Goal: Information Seeking & Learning: Learn about a topic

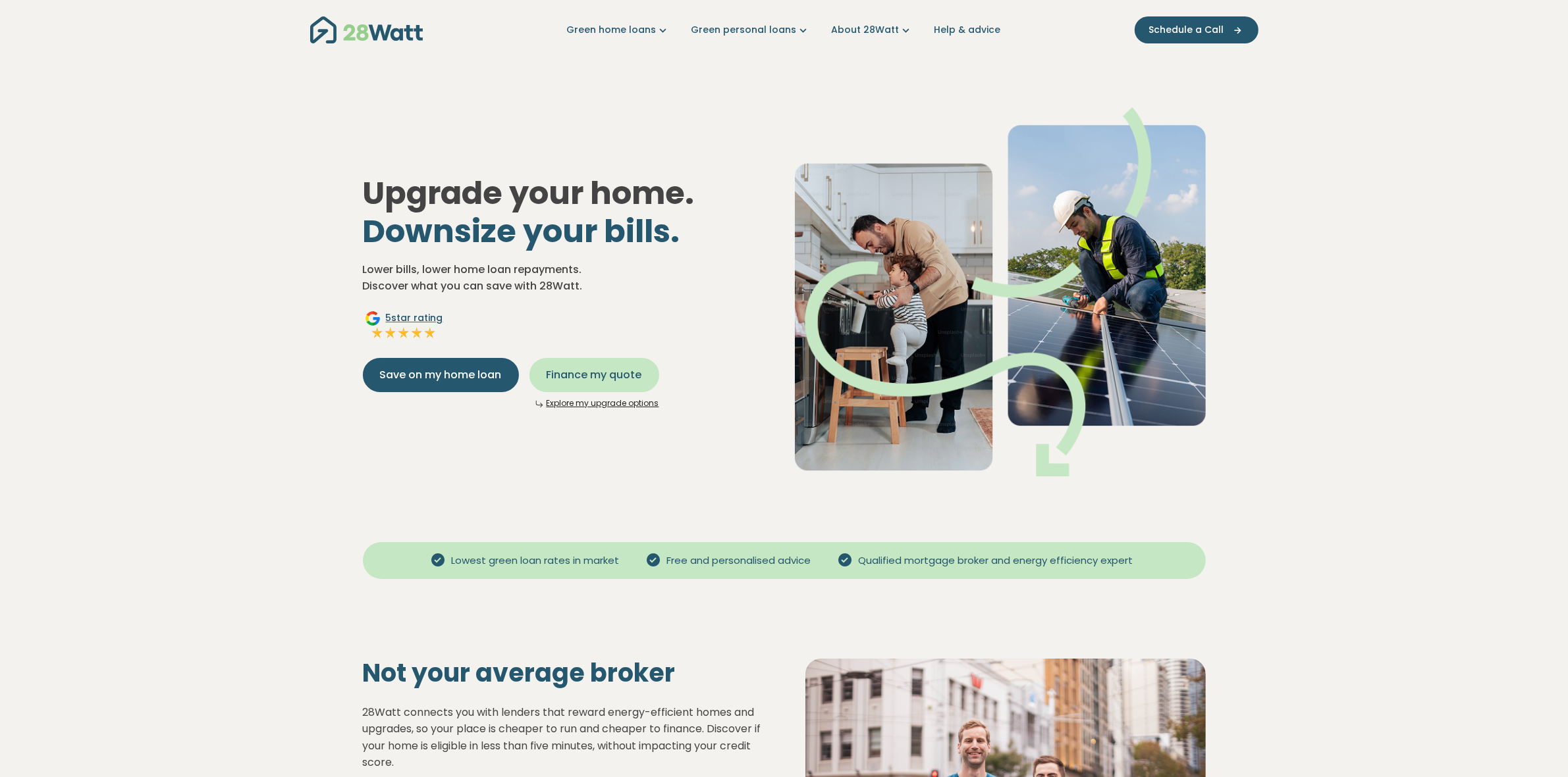
click at [591, 367] on span "Finance my quote" at bounding box center [594, 375] width 95 height 15
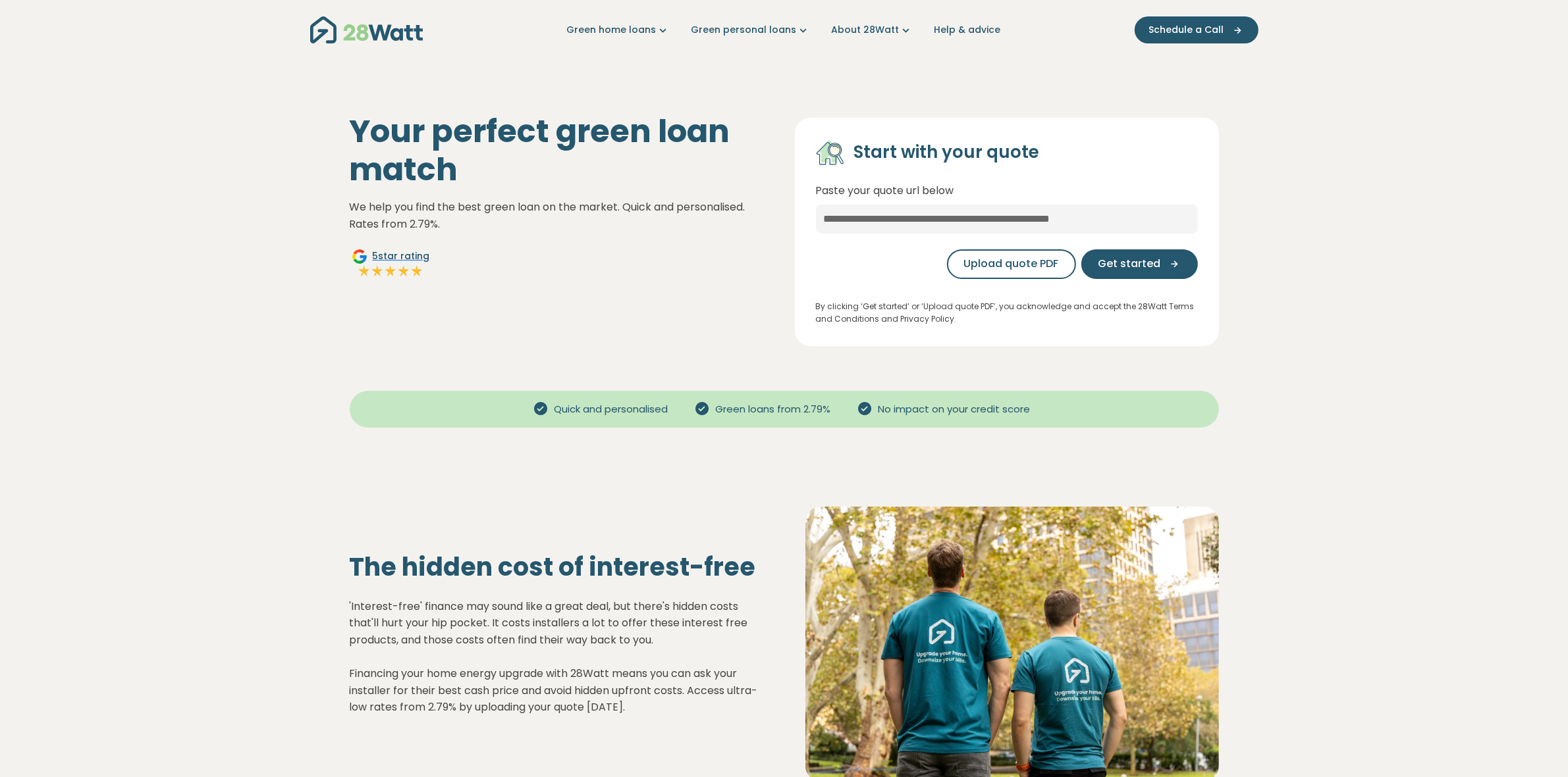
click at [528, 326] on div "Your perfect green loan match We help you find the best green loan on the marke…" at bounding box center [561, 228] width 445 height 233
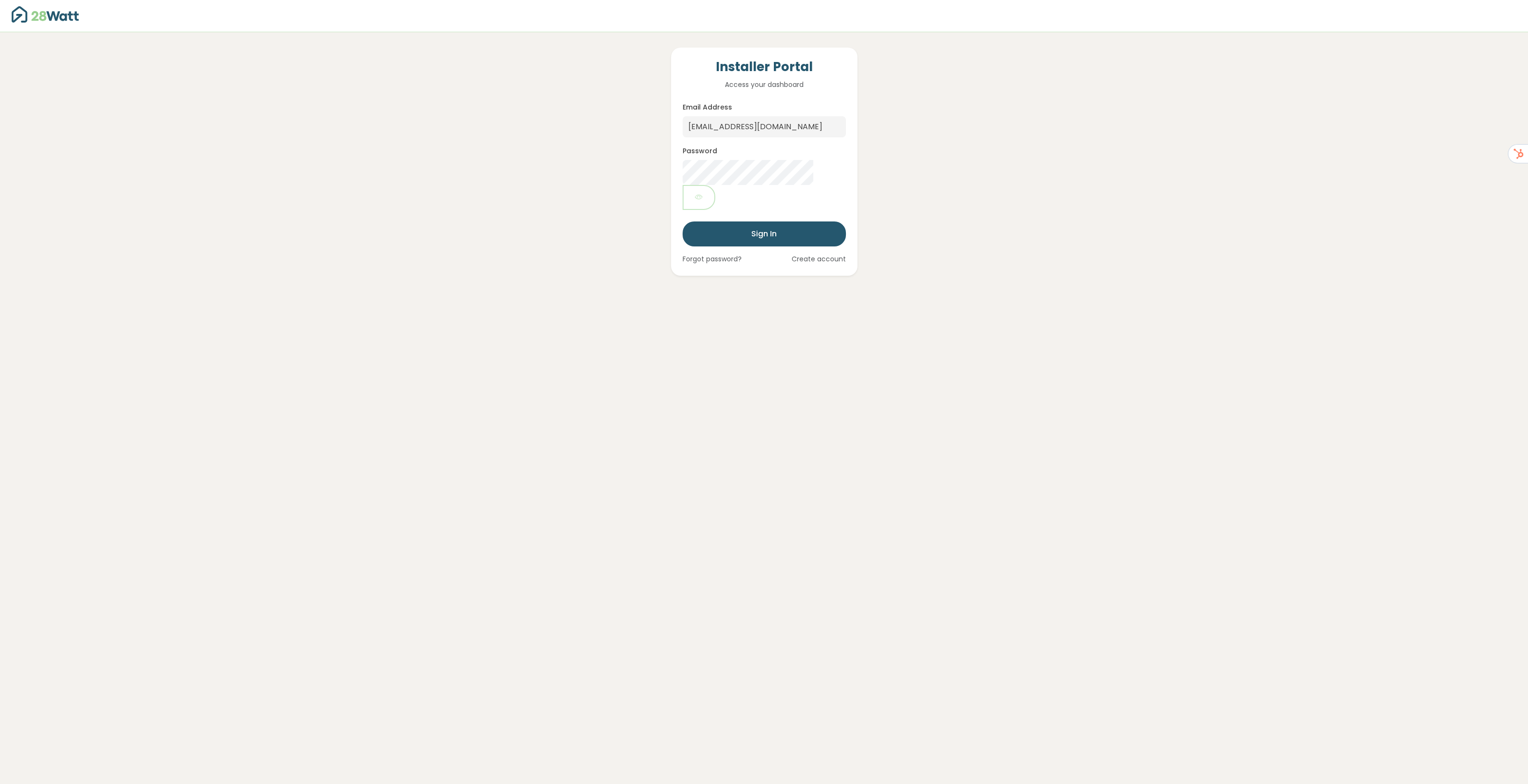
click at [683, 138] on div at bounding box center [683, 138] width 0 height 0
type input "robin@28watt.com.au"
click at [765, 221] on button "Sign In" at bounding box center [764, 234] width 163 height 25
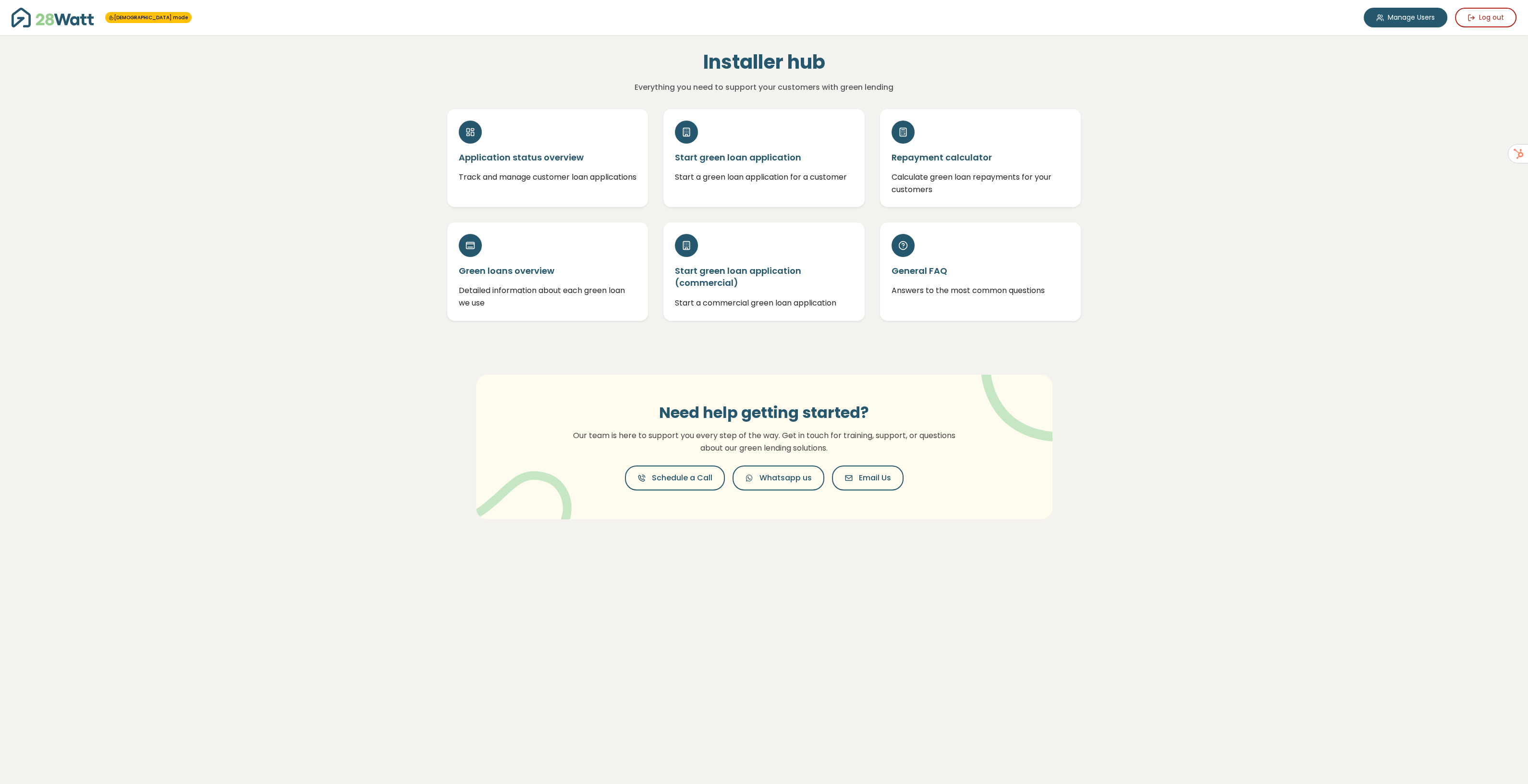
click at [1180, 258] on div "GOD mode Manage Users Log out Installer hub Everything you need to support your…" at bounding box center [764, 392] width 1528 height 784
click at [929, 264] on h5 "General FAQ" at bounding box center [981, 267] width 178 height 12
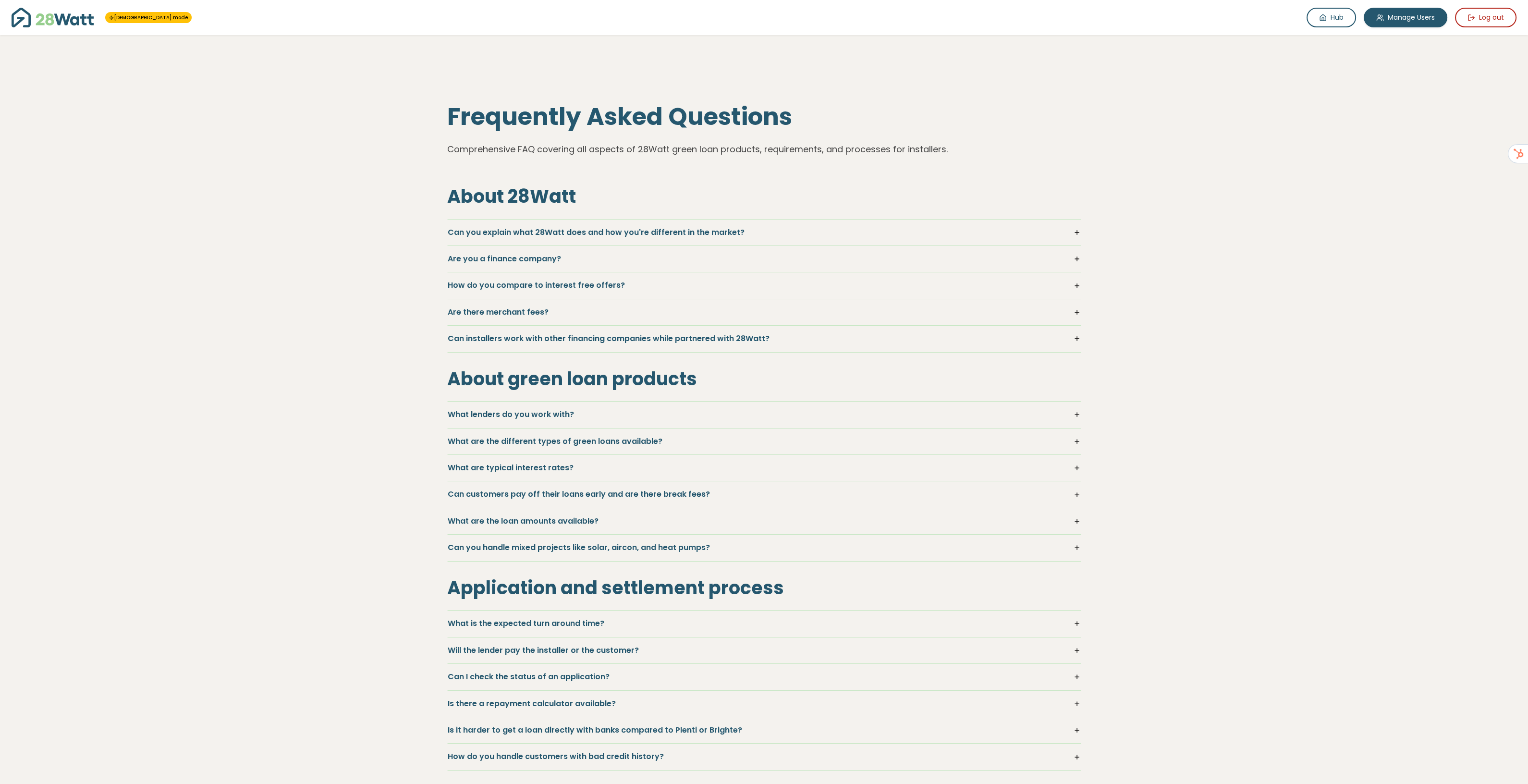
drag, startPoint x: 1238, startPoint y: 290, endPoint x: 1396, endPoint y: 388, distance: 185.9
click at [1258, 301] on div "GOD mode Hub Manage Users Log out Frequently Asked Questions Comprehensive FAQ …" at bounding box center [764, 795] width 1528 height 1591
click at [1196, 222] on div "GOD mode Hub Manage Users Log out Frequently Asked Questions Comprehensive FAQ …" at bounding box center [764, 795] width 1528 height 1591
click at [1318, 438] on div "GOD mode Hub Manage Users Log out Frequently Asked Questions Comprehensive FAQ …" at bounding box center [764, 795] width 1528 height 1591
click at [1078, 229] on h5 "Can you explain what 28Watt does and how you're different in the market?" at bounding box center [764, 232] width 633 height 11
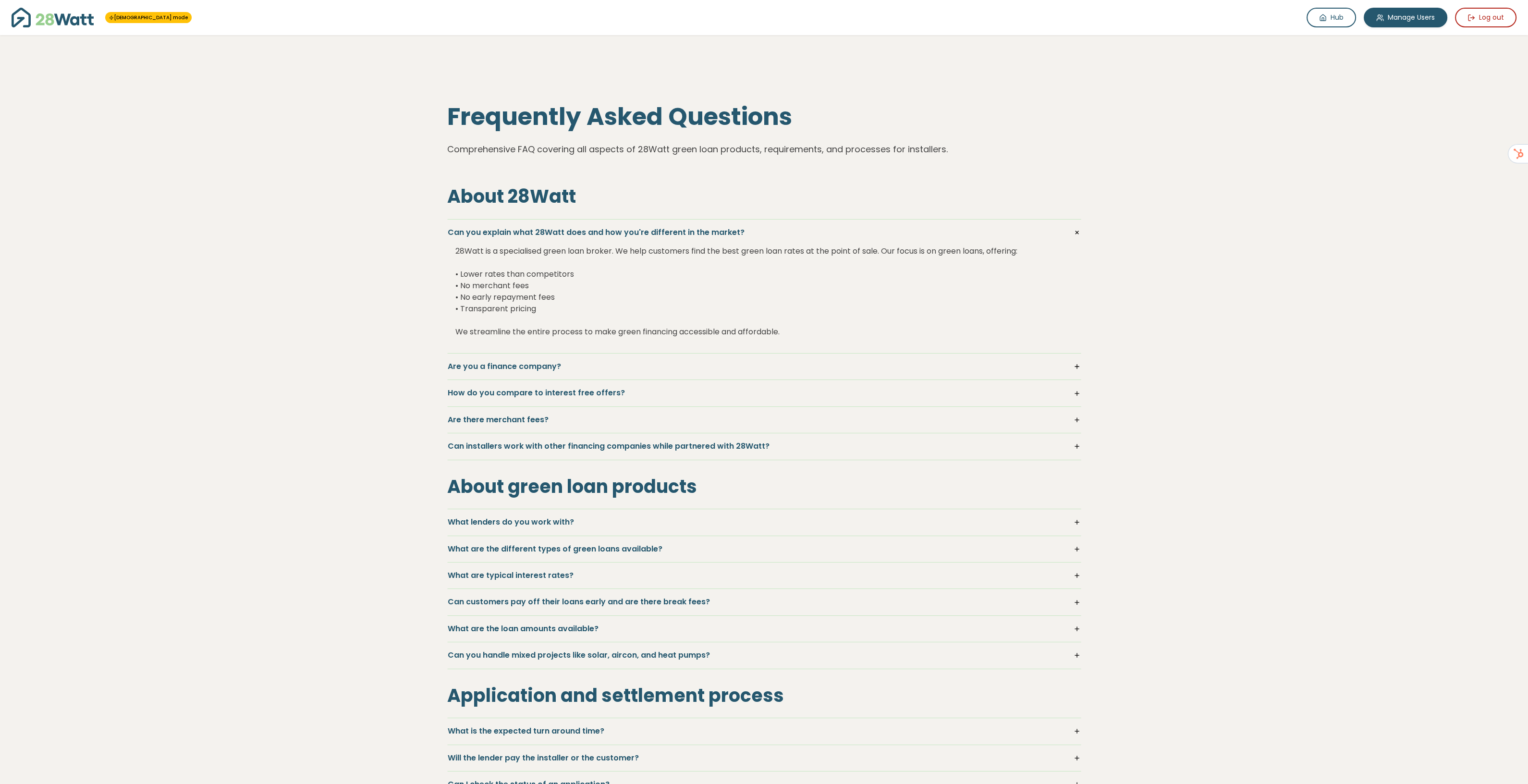
drag, startPoint x: 1285, startPoint y: 251, endPoint x: 1153, endPoint y: 222, distance: 135.1
drag, startPoint x: 1153, startPoint y: 183, endPoint x: 1150, endPoint y: 160, distance: 23.2
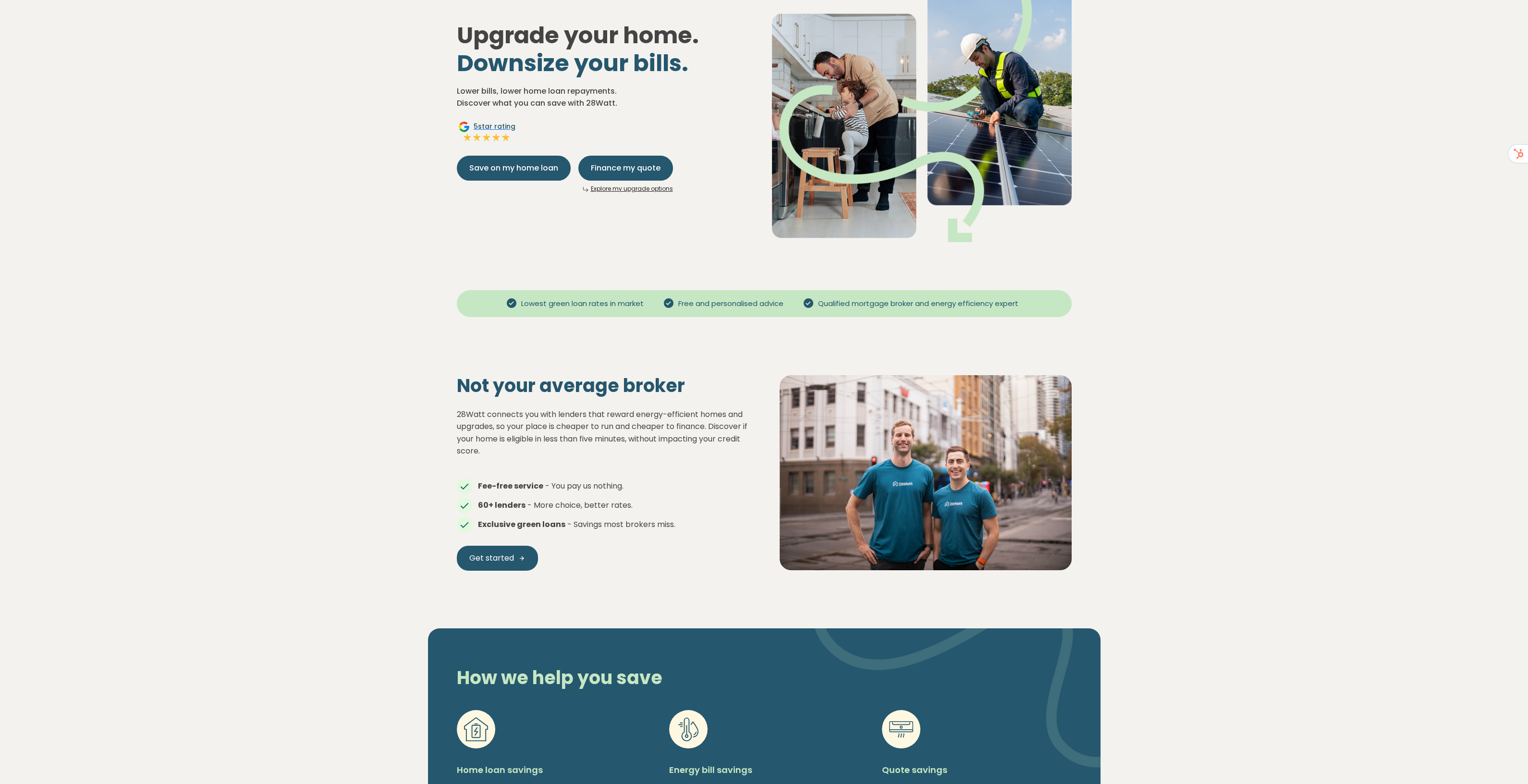
scroll to position [120, 0]
